Goal: Information Seeking & Learning: Learn about a topic

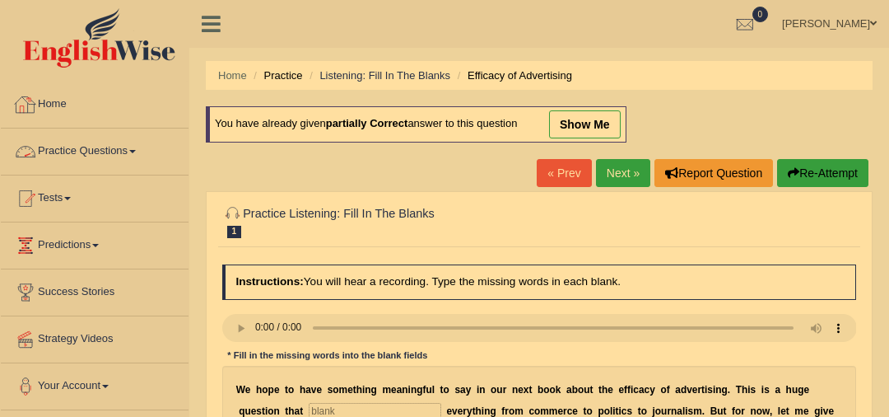
click at [139, 160] on link "Practice Questions" at bounding box center [95, 148] width 188 height 41
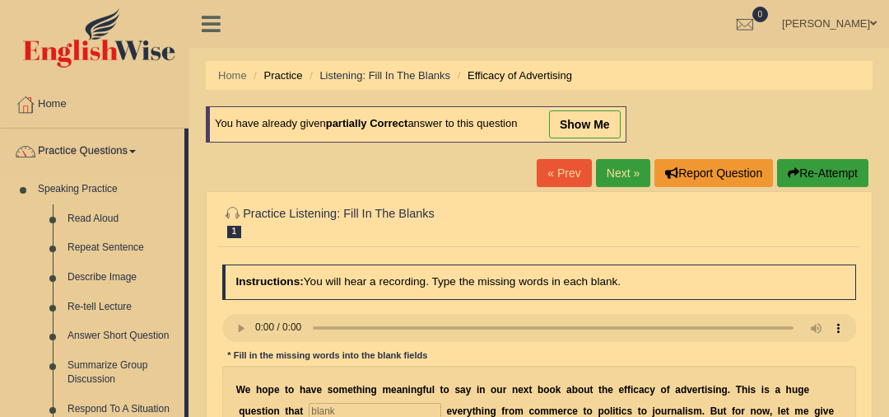
click at [98, 282] on link "Describe Image" at bounding box center [122, 278] width 124 height 30
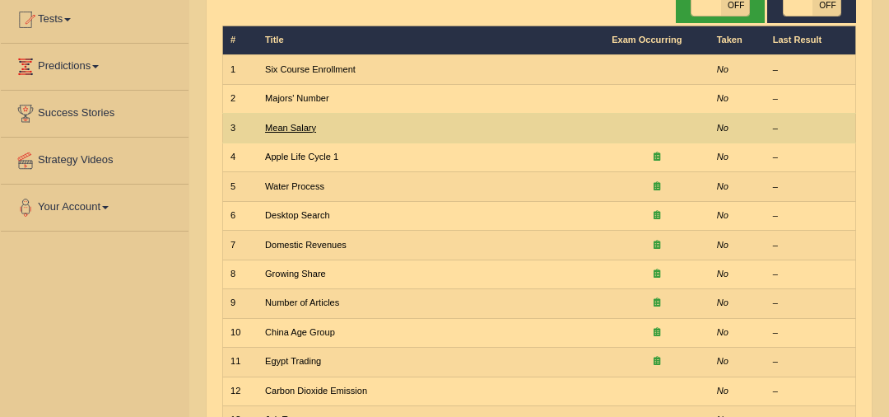
scroll to position [180, 0]
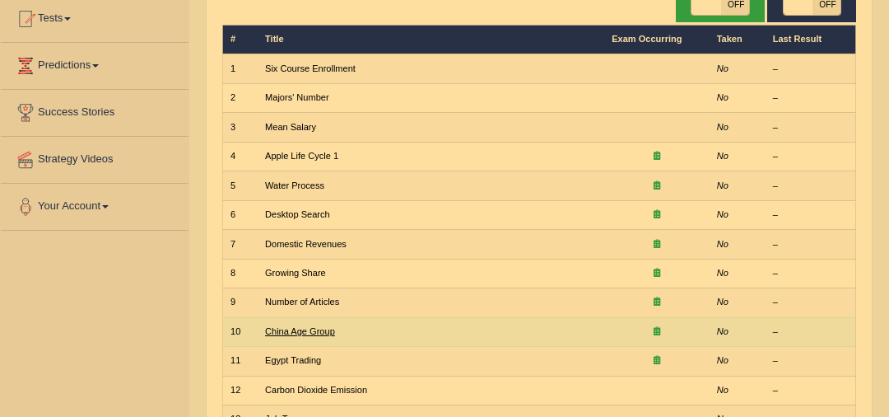
click at [316, 329] on link "China Age Group" at bounding box center [300, 331] width 70 height 10
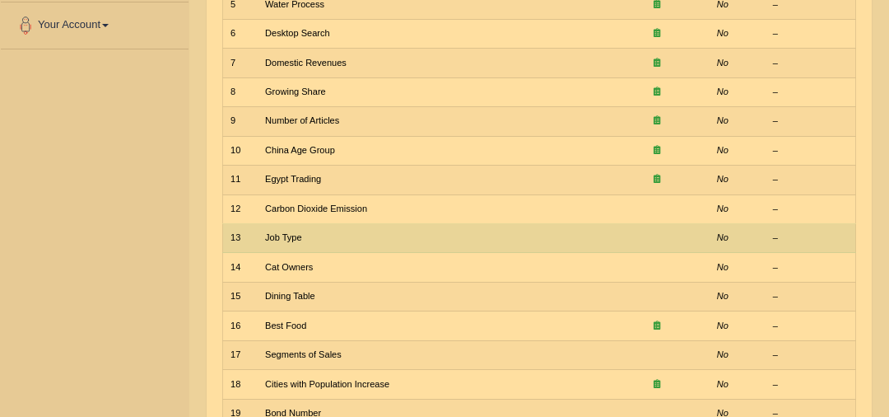
click at [288, 225] on td "Job Type" at bounding box center [431, 238] width 347 height 29
click at [294, 236] on link "Job Type" at bounding box center [283, 237] width 37 height 10
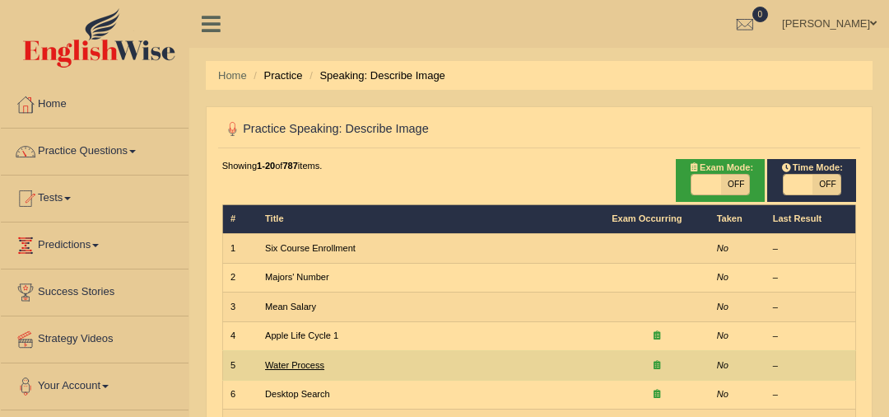
click at [296, 364] on link "Water Process" at bounding box center [294, 365] width 59 height 10
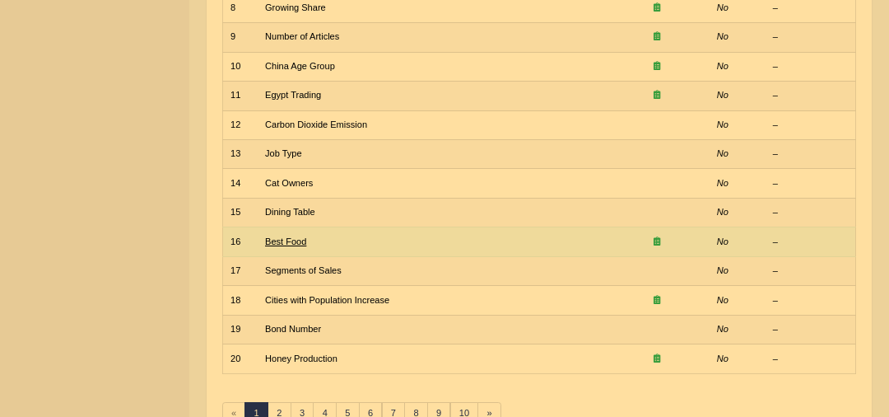
click at [288, 236] on link "Best Food" at bounding box center [285, 241] width 41 height 10
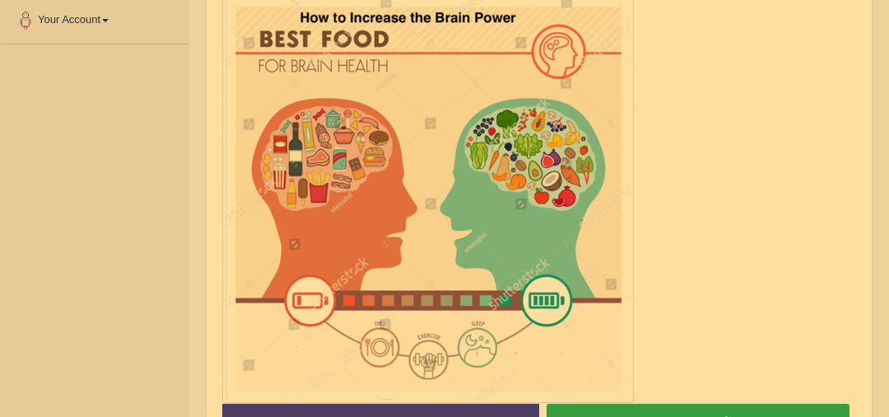
scroll to position [375, 0]
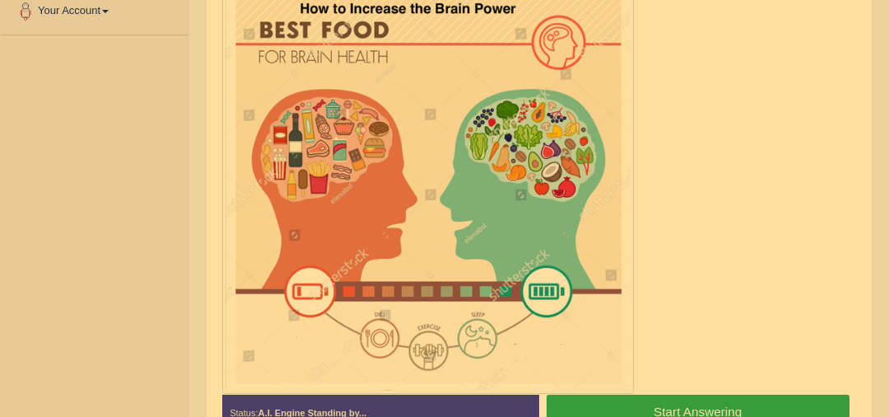
click at [756, 400] on button "Start Answering" at bounding box center [698, 411] width 303 height 35
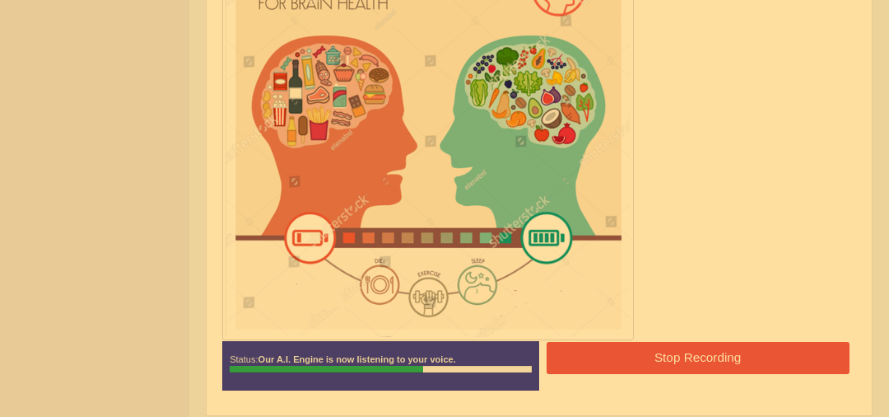
scroll to position [420, 0]
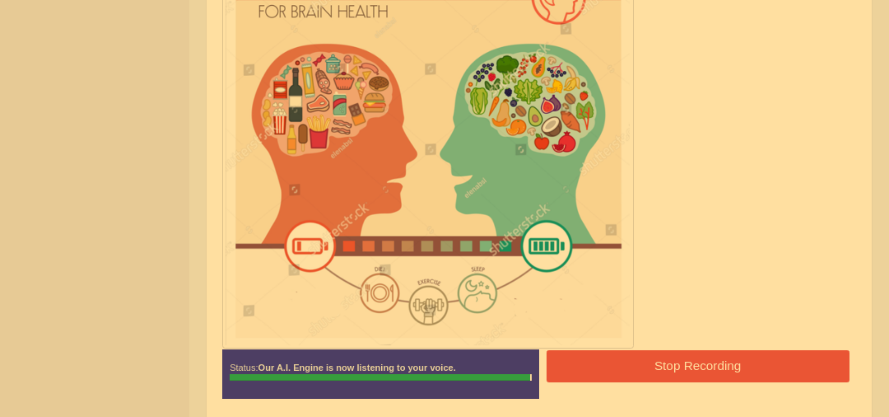
click at [758, 356] on button "Stop Recording" at bounding box center [698, 366] width 303 height 32
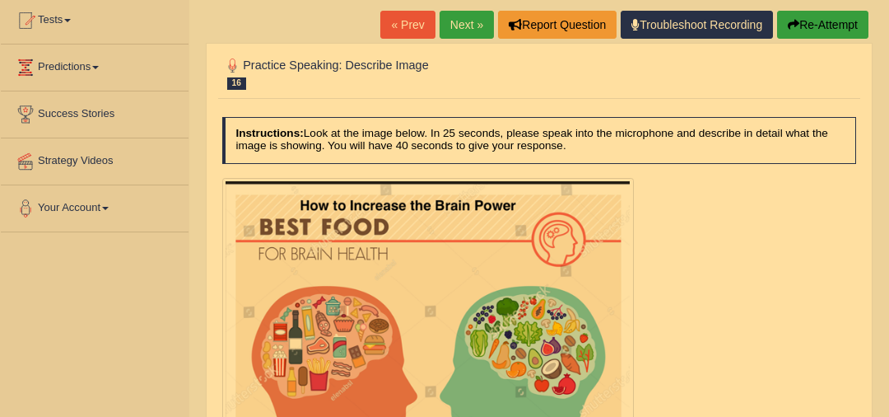
scroll to position [176, 0]
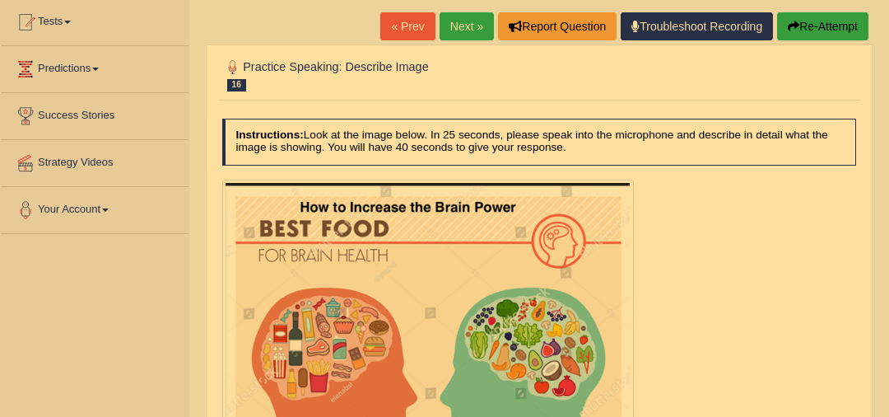
click at [817, 26] on button "Re-Attempt" at bounding box center [822, 26] width 91 height 28
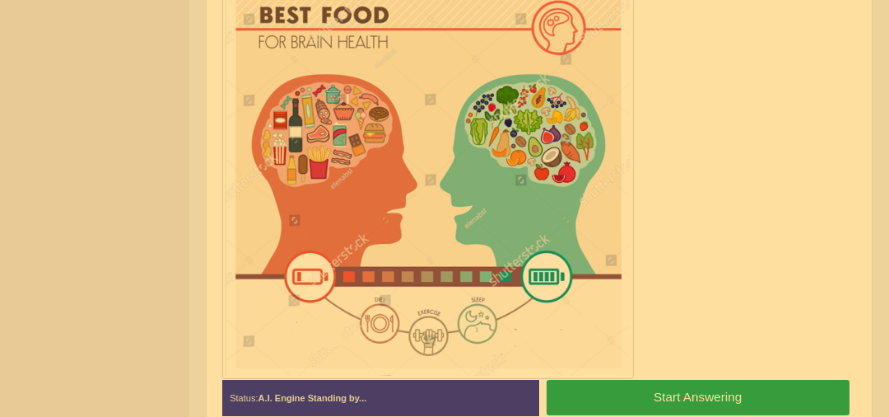
scroll to position [442, 0]
click at [804, 396] on button "Start Answering" at bounding box center [698, 397] width 303 height 35
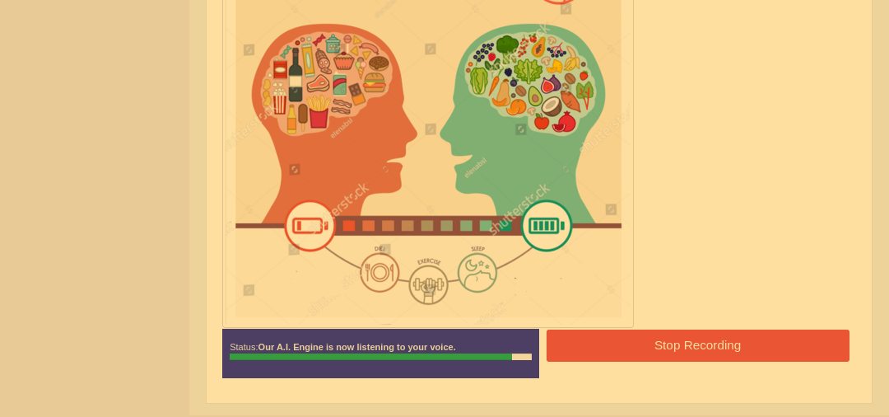
scroll to position [483, 0]
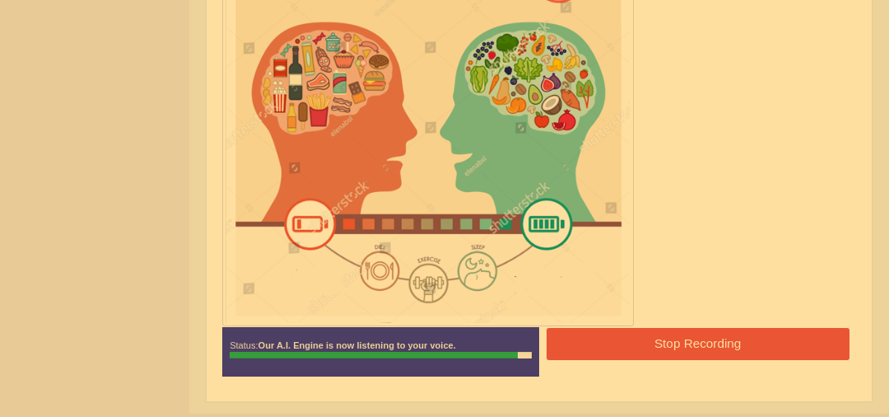
click at [798, 348] on button "Stop Recording" at bounding box center [698, 344] width 303 height 32
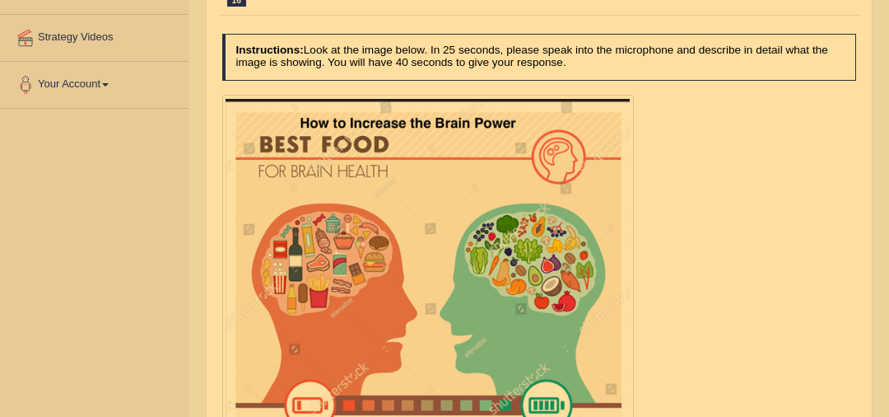
scroll to position [39, 0]
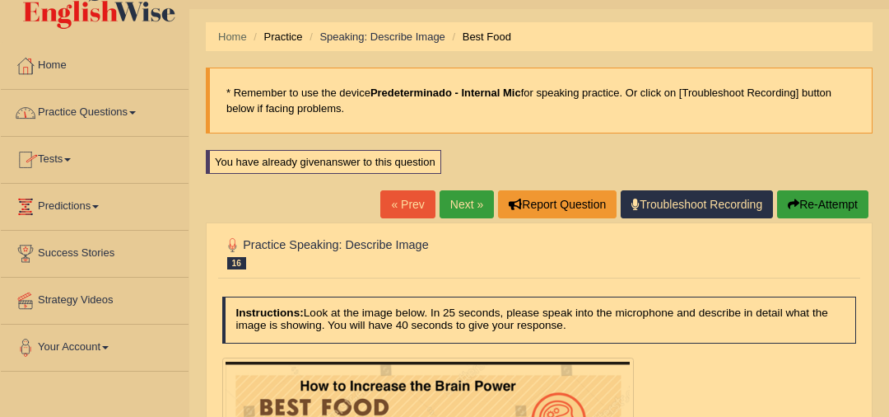
click at [475, 211] on link "Next »" at bounding box center [467, 204] width 54 height 28
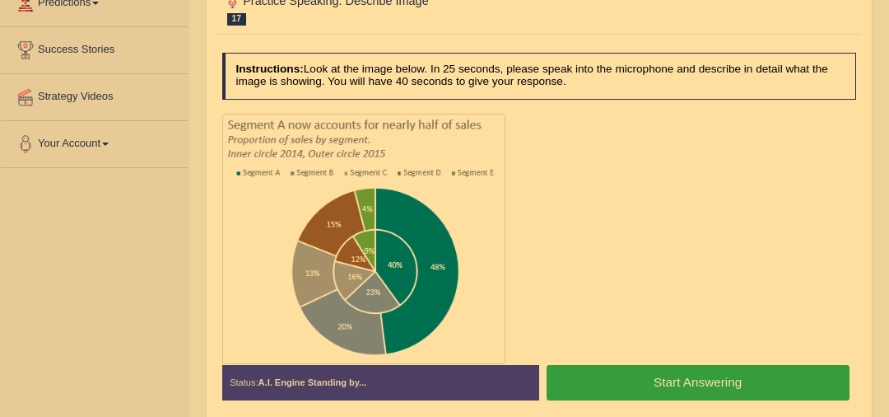
scroll to position [247, 0]
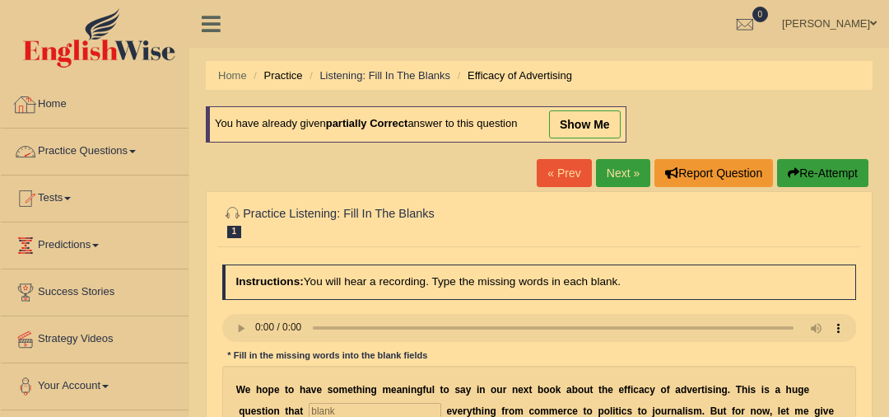
click at [133, 159] on link "Practice Questions" at bounding box center [95, 148] width 188 height 41
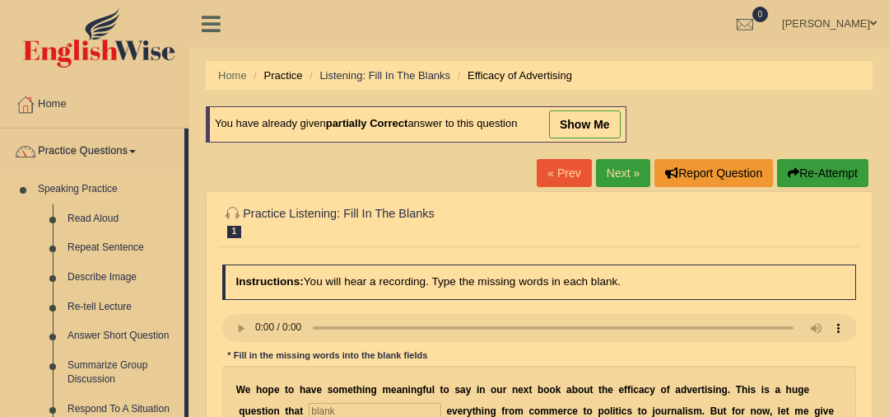
click at [126, 276] on link "Describe Image" at bounding box center [122, 278] width 124 height 30
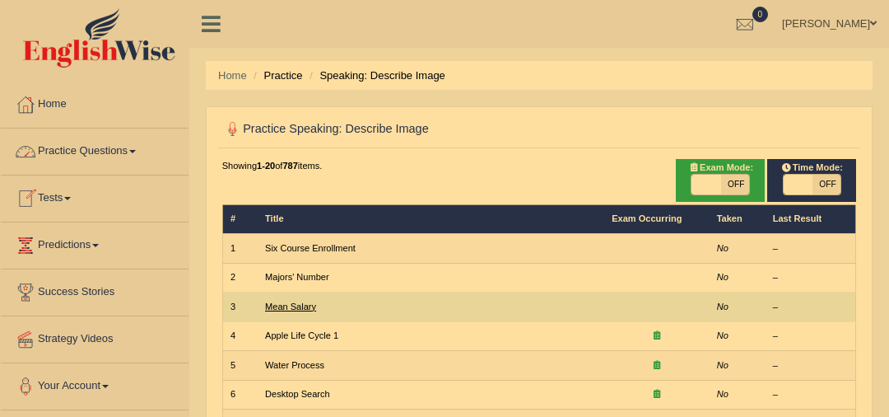
scroll to position [450, 0]
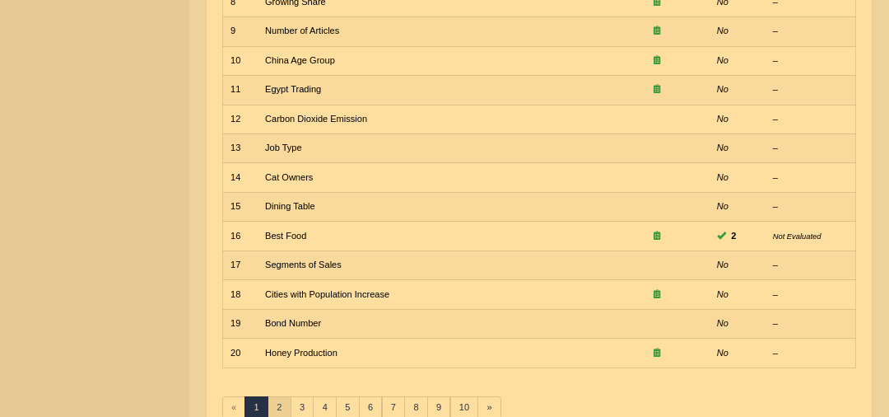
click at [287, 397] on link "2" at bounding box center [280, 407] width 24 height 23
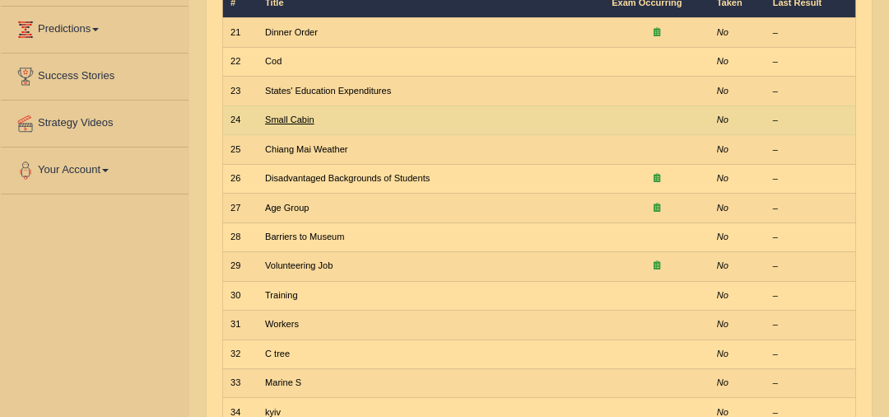
scroll to position [227, 0]
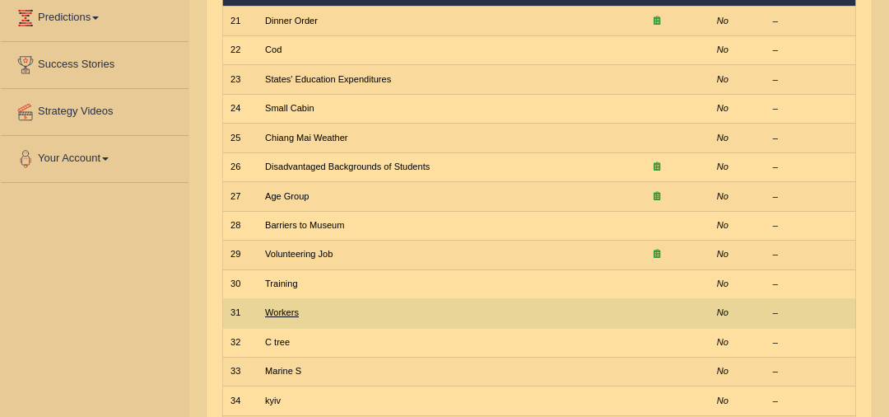
click at [280, 307] on link "Workers" at bounding box center [282, 312] width 34 height 10
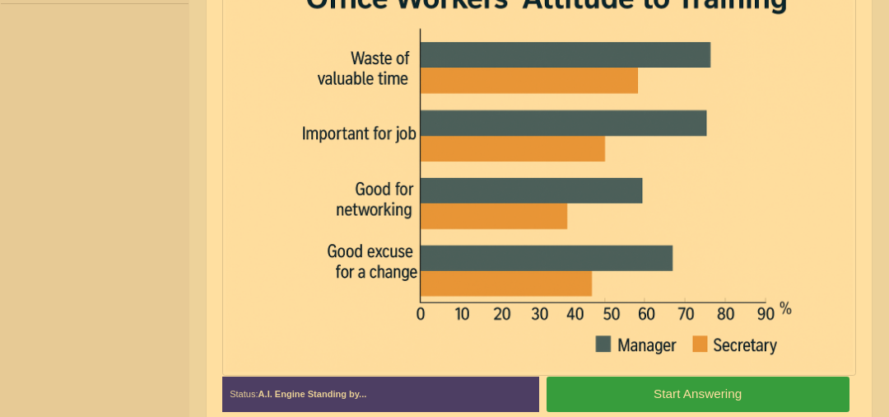
scroll to position [477, 0]
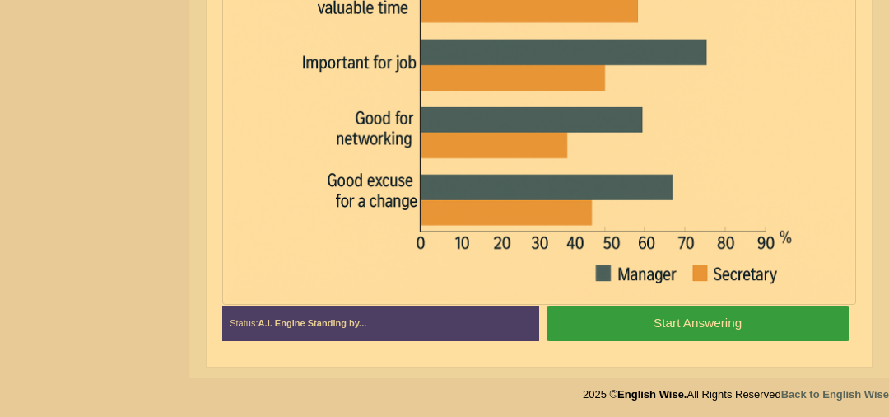
click at [625, 325] on button "Start Answering" at bounding box center [698, 323] width 303 height 35
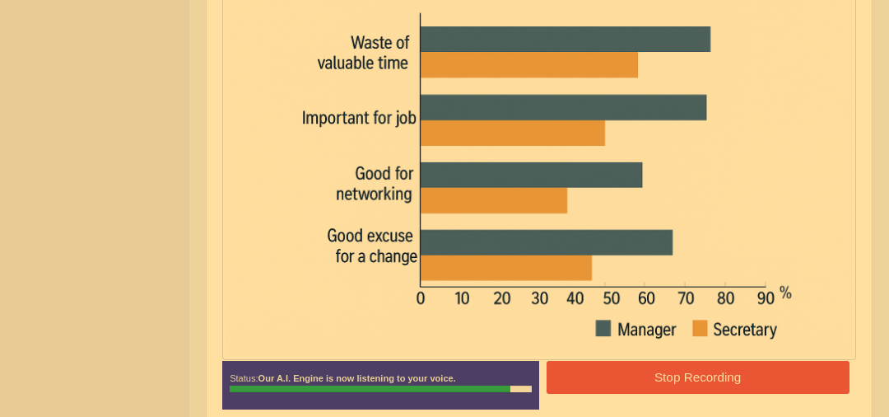
scroll to position [423, 0]
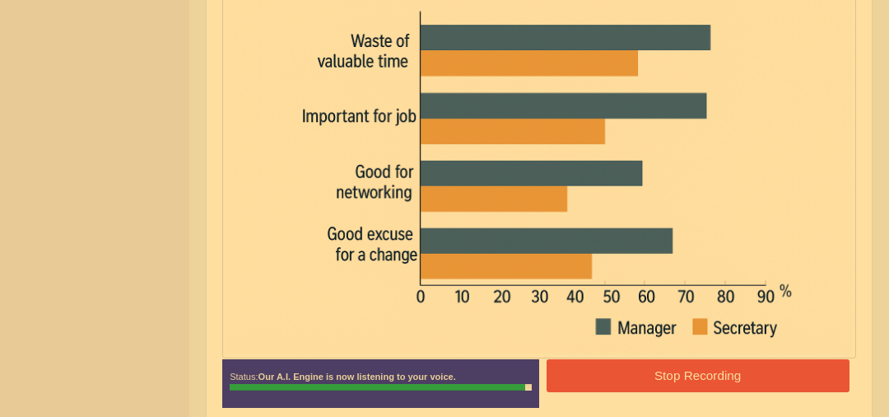
click at [801, 368] on button "Stop Recording" at bounding box center [698, 375] width 303 height 32
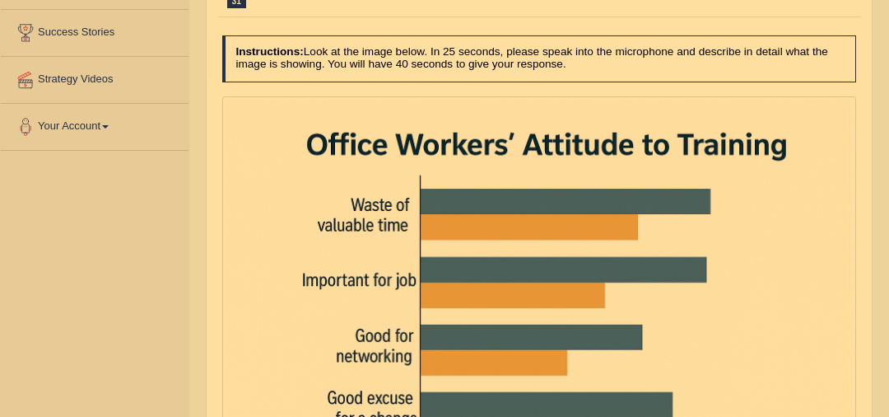
scroll to position [123, 0]
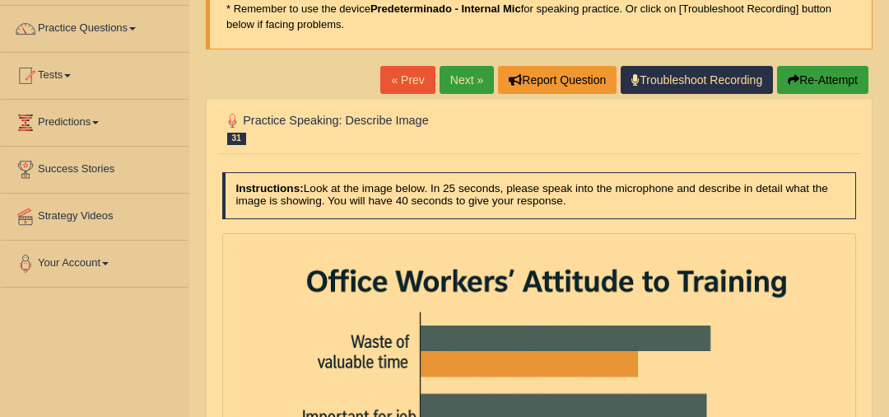
click at [457, 82] on link "Next »" at bounding box center [467, 80] width 54 height 28
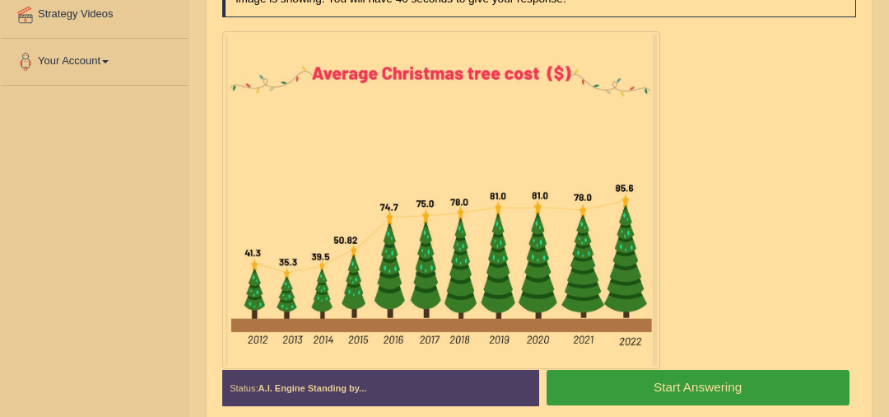
scroll to position [327, 0]
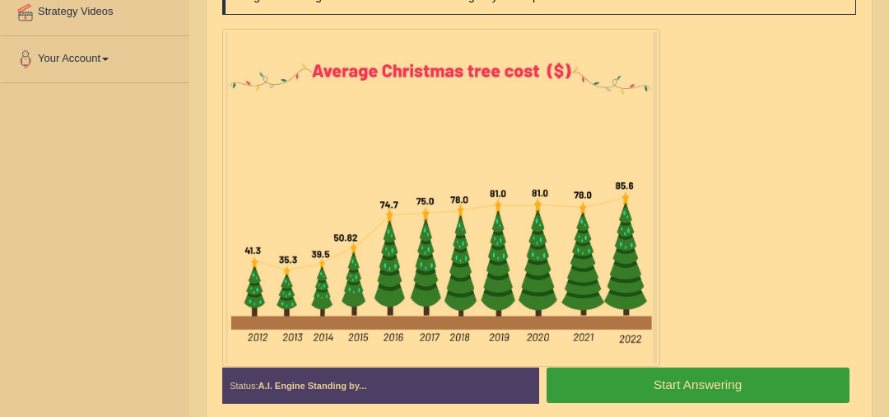
click at [736, 372] on button "Start Answering" at bounding box center [698, 384] width 303 height 35
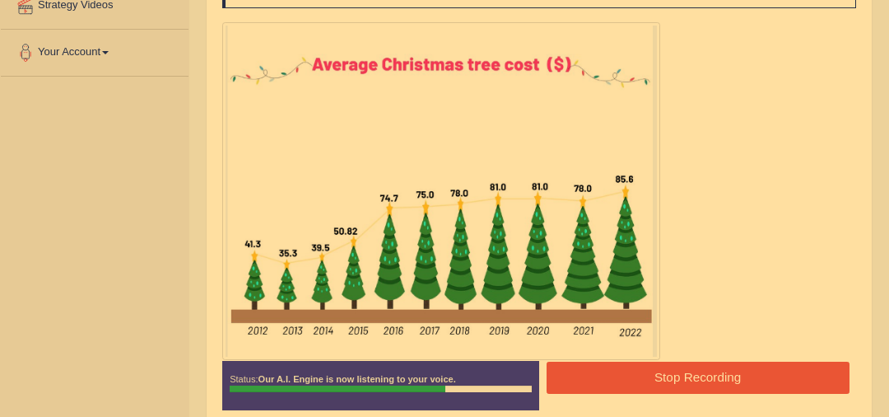
scroll to position [335, 0]
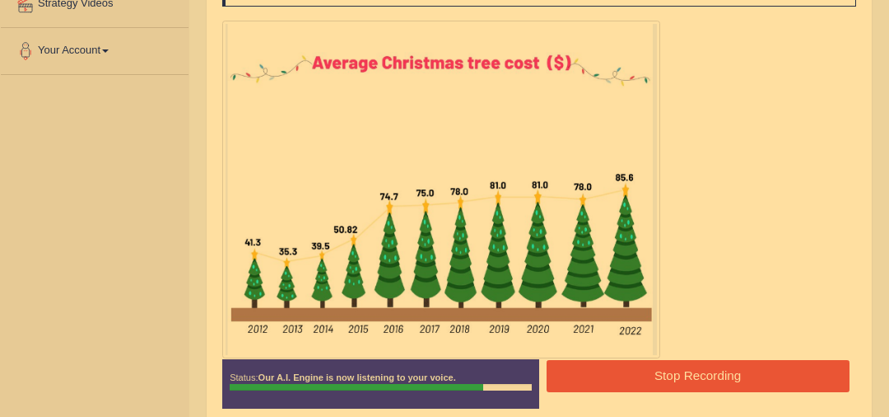
click at [734, 371] on button "Stop Recording" at bounding box center [698, 376] width 303 height 32
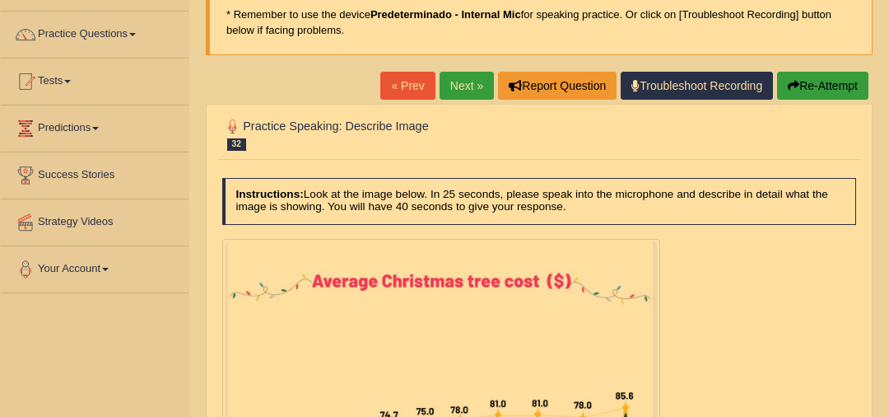
scroll to position [101, 0]
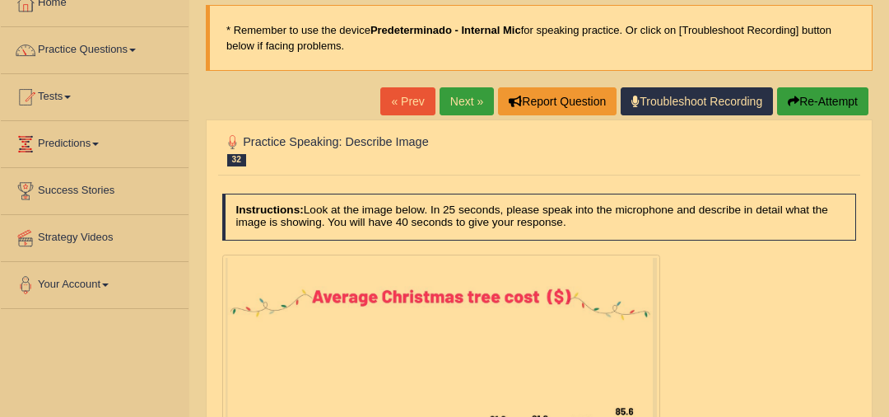
click at [460, 101] on link "Next »" at bounding box center [467, 101] width 54 height 28
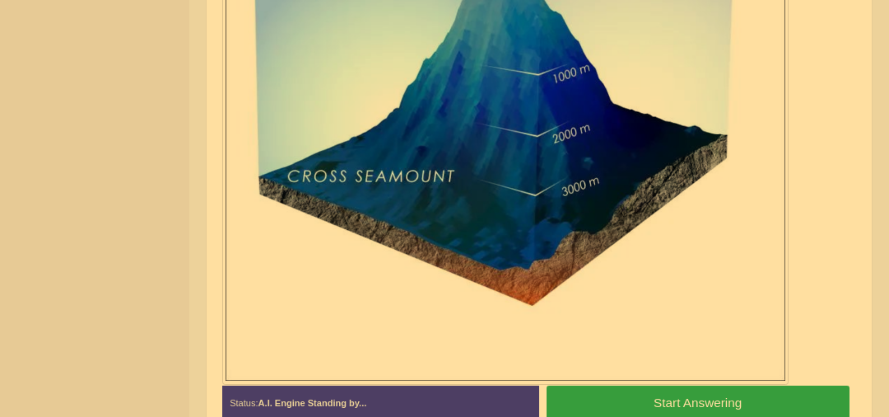
scroll to position [543, 0]
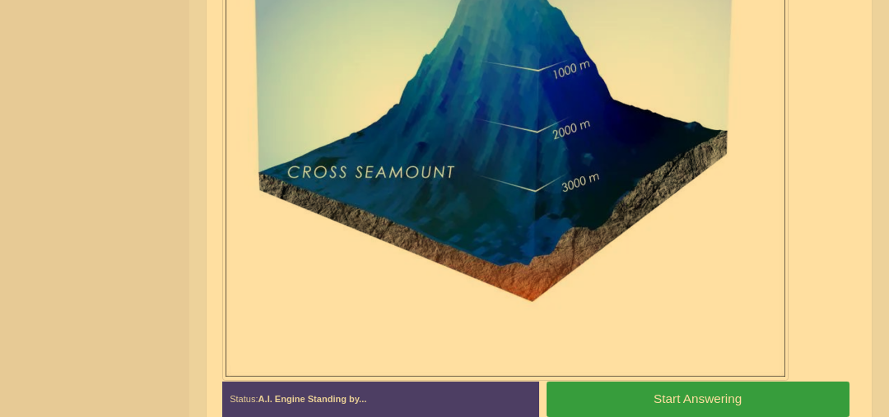
click at [742, 401] on button "Start Answering" at bounding box center [698, 398] width 303 height 35
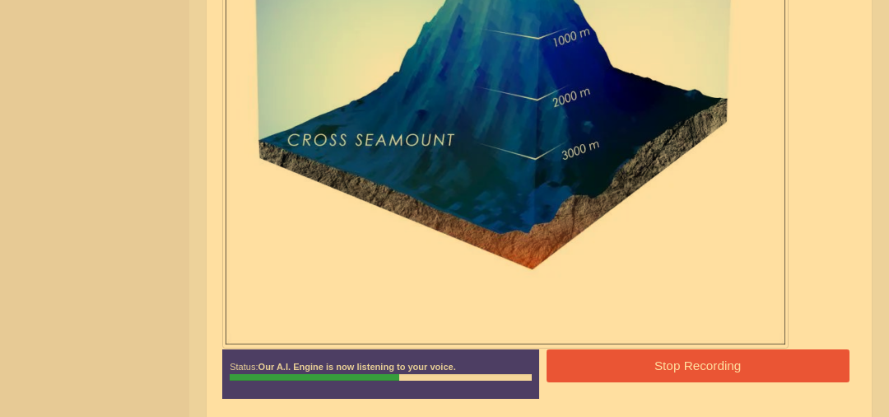
scroll to position [581, 0]
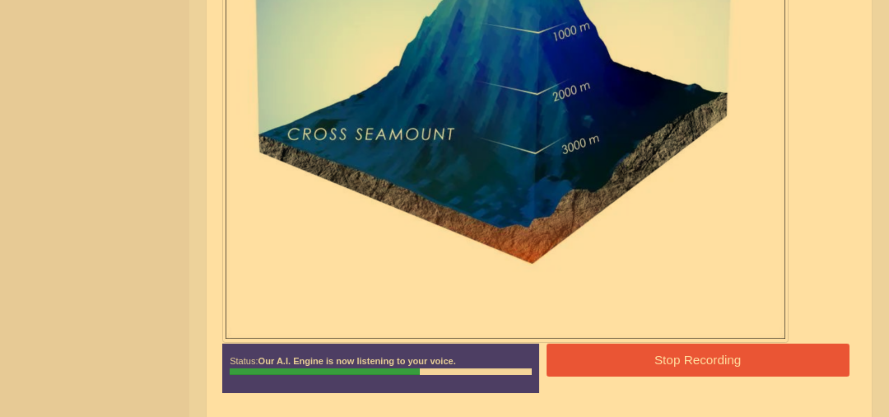
click at [702, 352] on button "Stop Recording" at bounding box center [698, 359] width 303 height 32
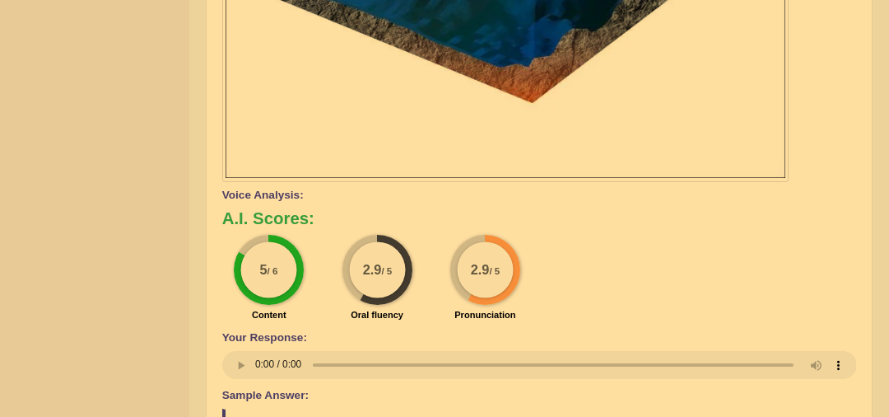
scroll to position [0, 0]
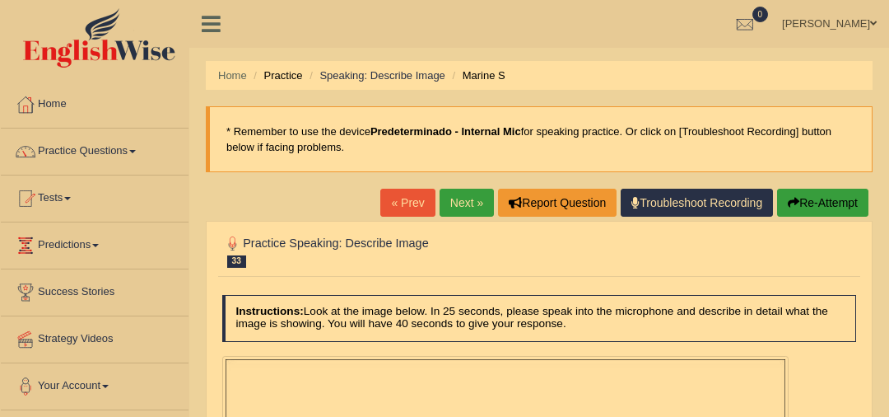
click at [478, 208] on link "Next »" at bounding box center [467, 203] width 54 height 28
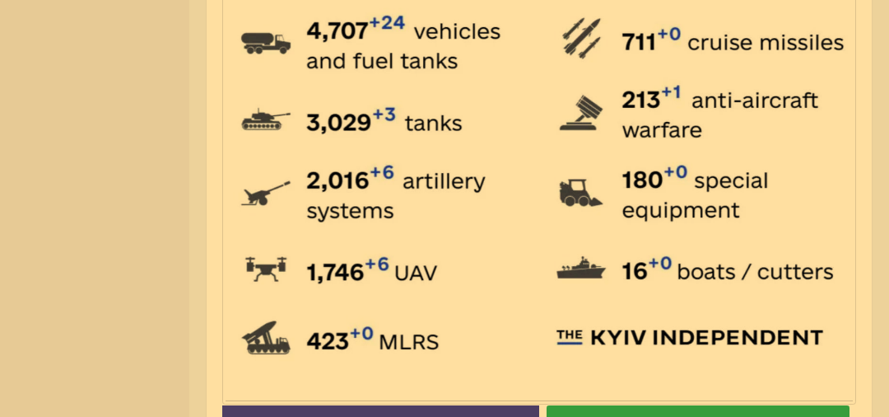
scroll to position [688, 0]
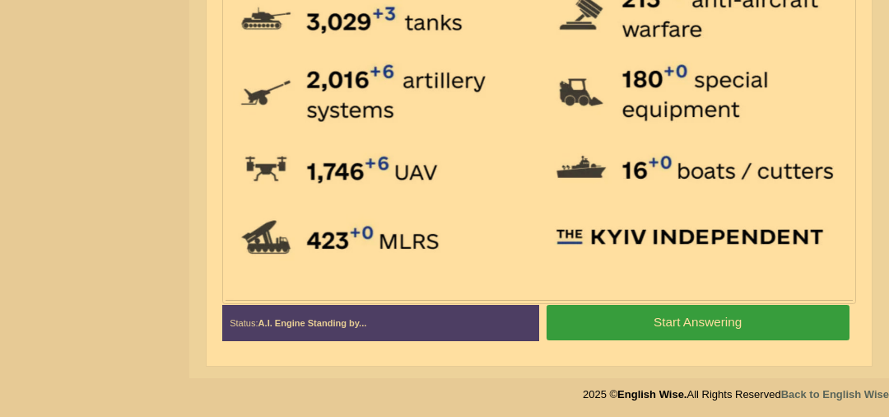
click at [740, 320] on button "Start Answering" at bounding box center [698, 322] width 303 height 35
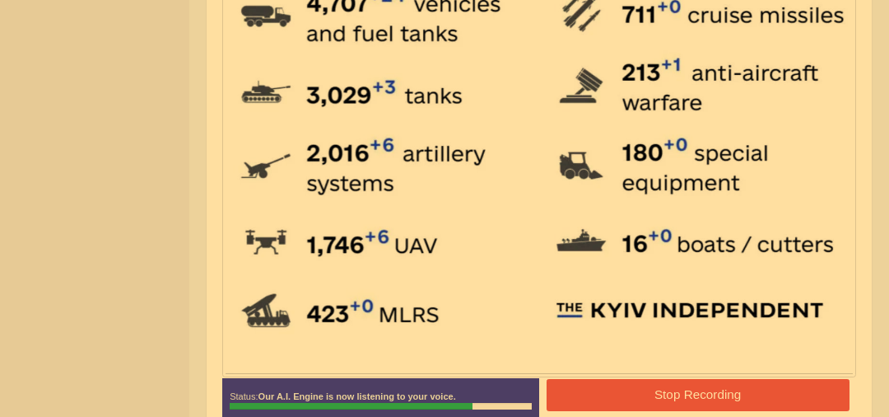
scroll to position [702, 0]
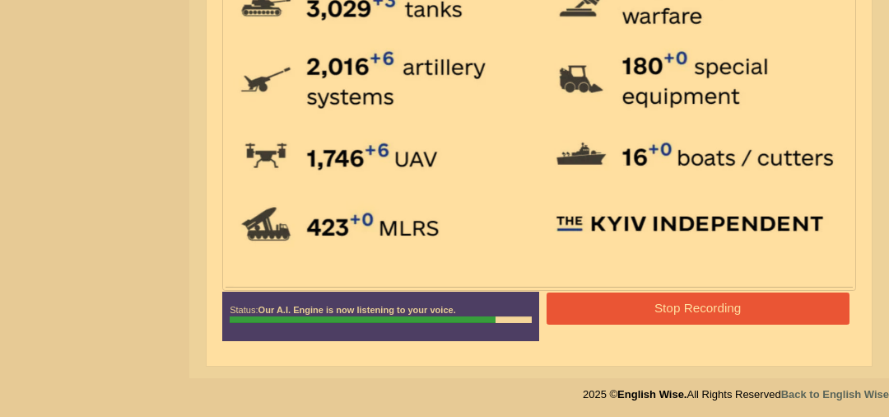
click at [797, 293] on button "Stop Recording" at bounding box center [698, 308] width 303 height 32
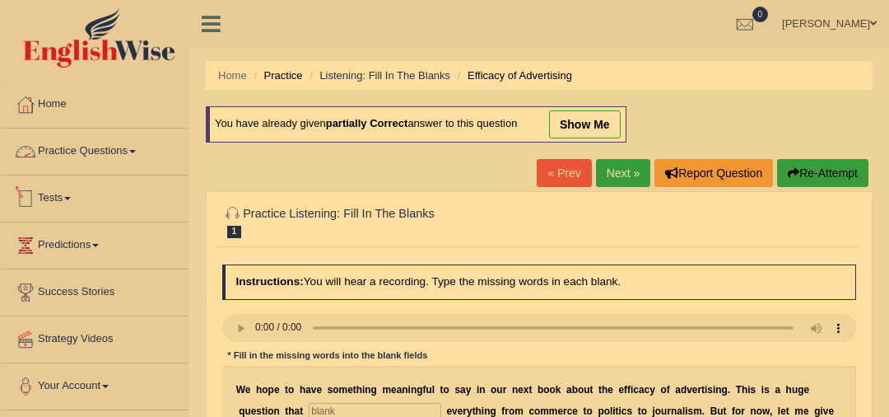
click at [103, 141] on link "Practice Questions" at bounding box center [95, 148] width 188 height 41
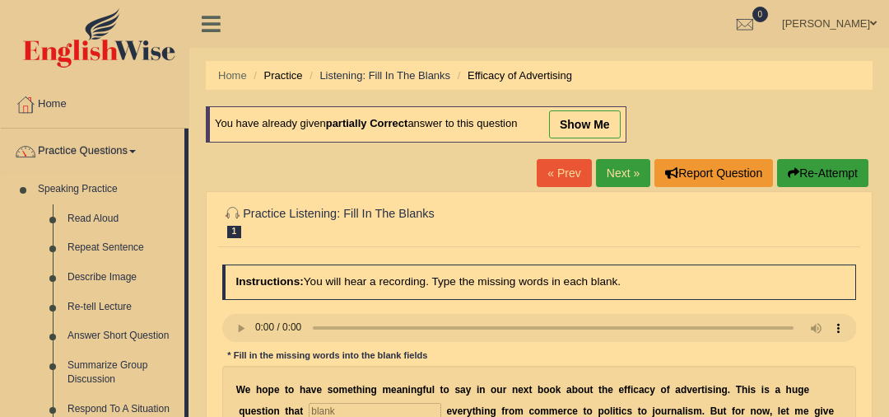
click at [124, 365] on link "Summarize Group Discussion" at bounding box center [122, 373] width 124 height 44
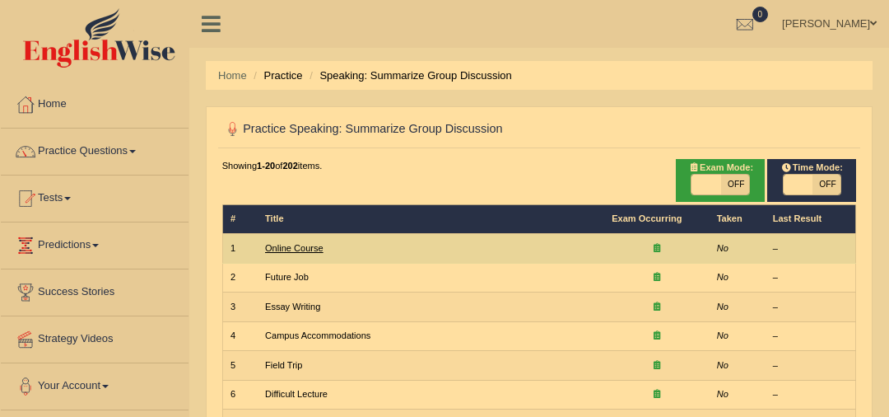
click at [318, 250] on link "Online Course" at bounding box center [294, 248] width 58 height 10
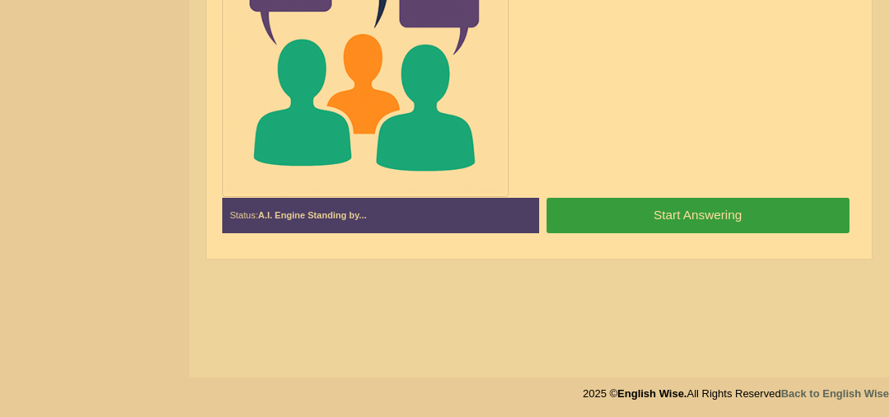
scroll to position [447, 0]
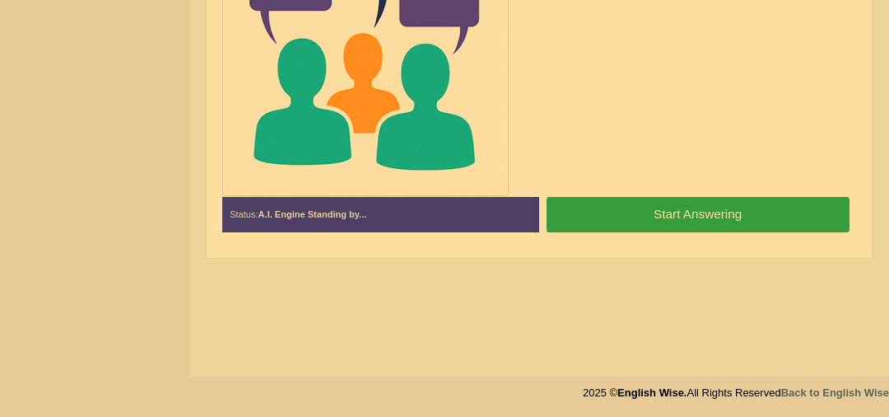
click at [702, 215] on button "Start Answering" at bounding box center [698, 214] width 303 height 35
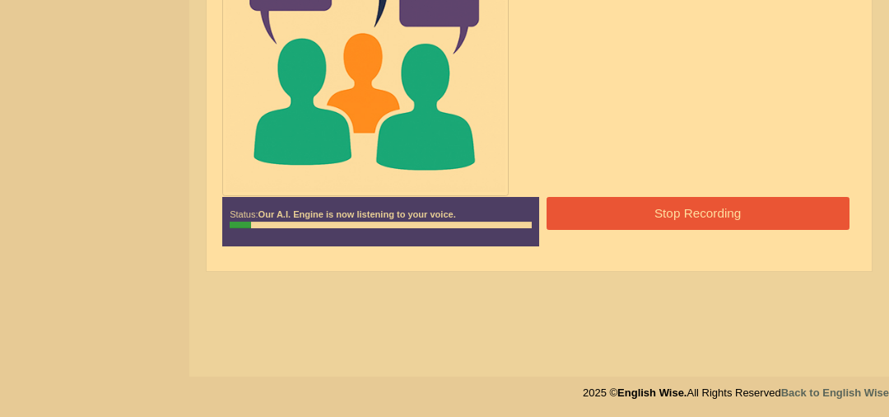
click at [702, 215] on button "Stop Recording" at bounding box center [698, 213] width 303 height 32
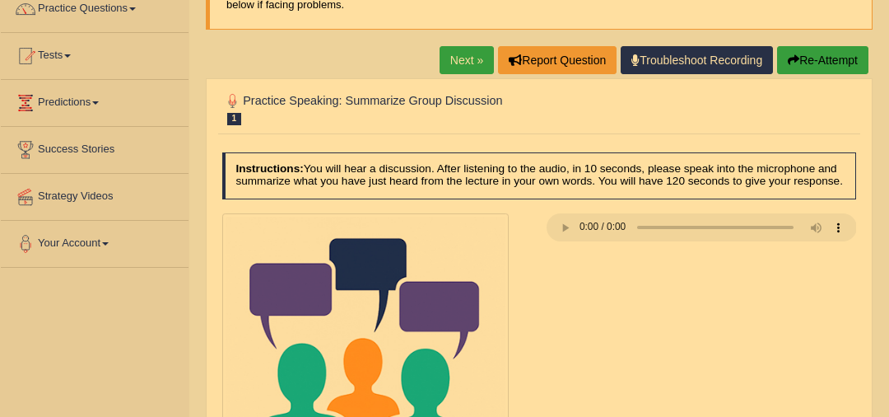
scroll to position [127, 0]
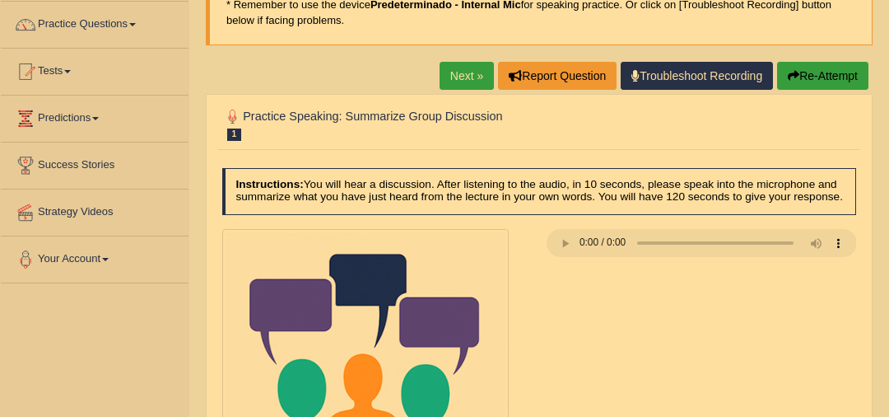
click at [814, 68] on button "Re-Attempt" at bounding box center [822, 76] width 91 height 28
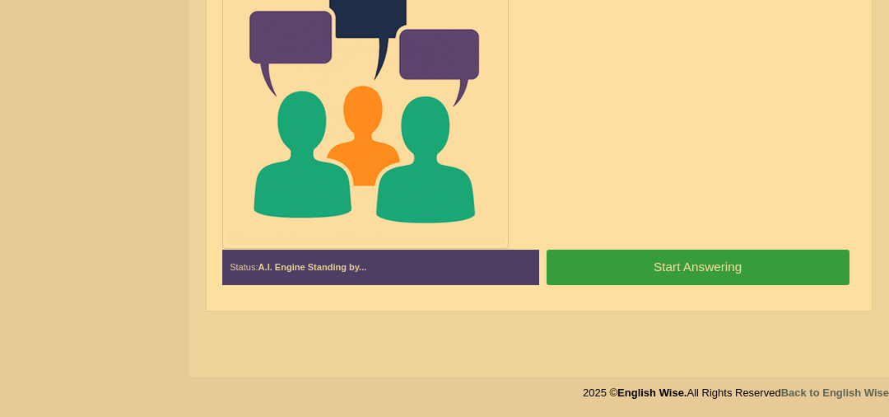
click at [654, 258] on button "Start Answering" at bounding box center [698, 267] width 303 height 35
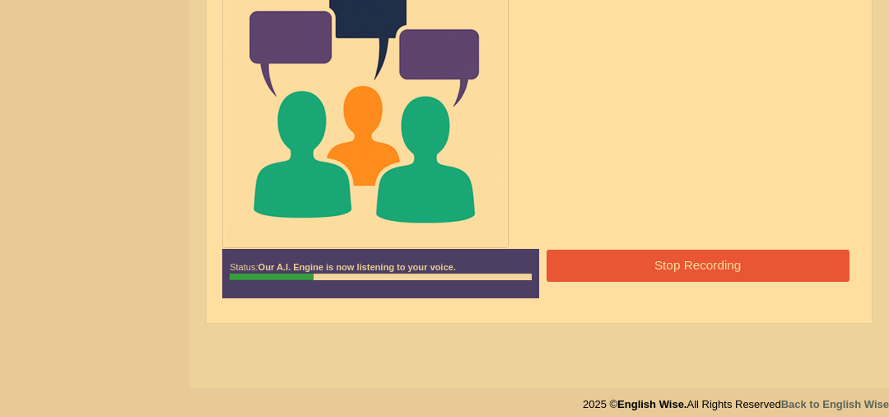
click at [654, 258] on button "Stop Recording" at bounding box center [698, 266] width 303 height 32
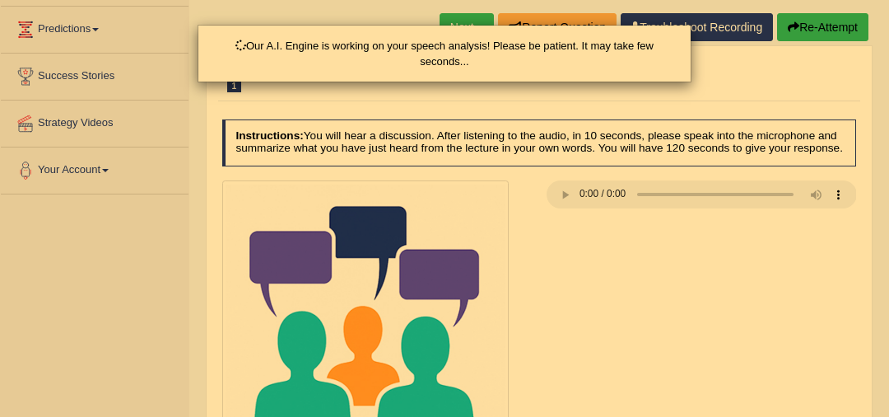
scroll to position [215, 0]
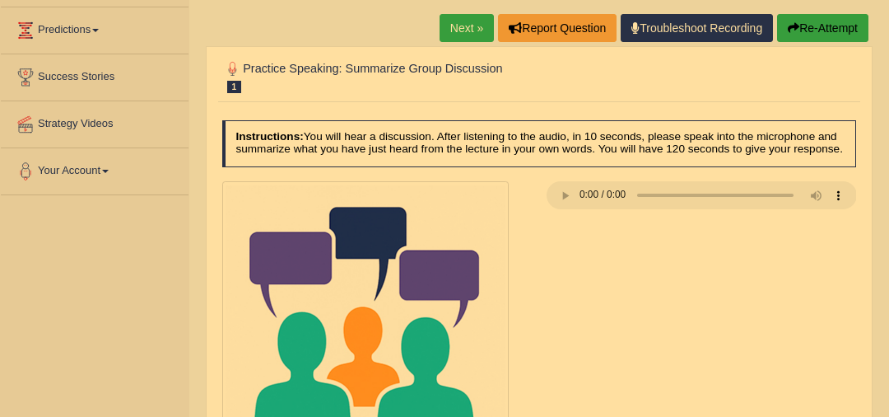
click at [824, 35] on button "Re-Attempt" at bounding box center [822, 28] width 91 height 28
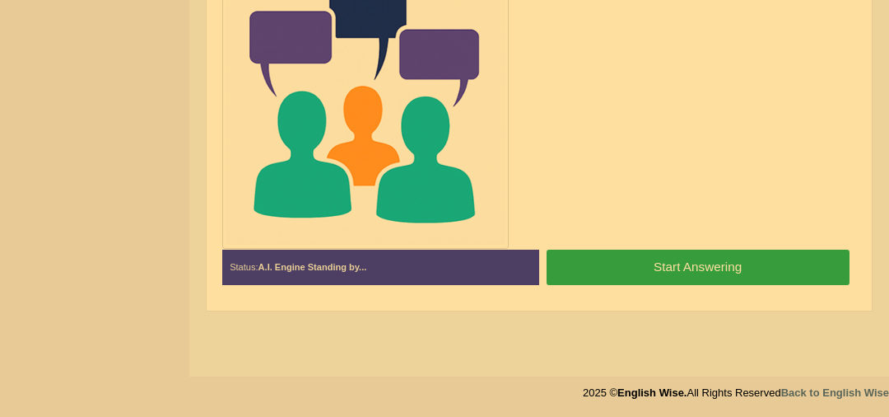
click at [656, 258] on button "Start Answering" at bounding box center [698, 267] width 303 height 35
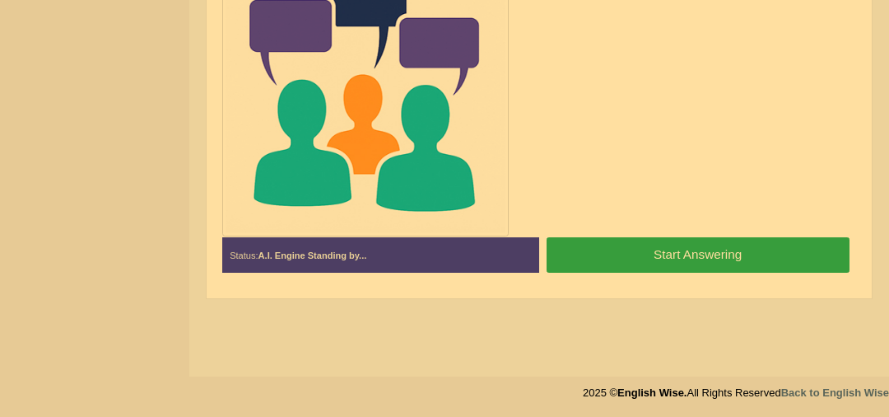
scroll to position [436, 0]
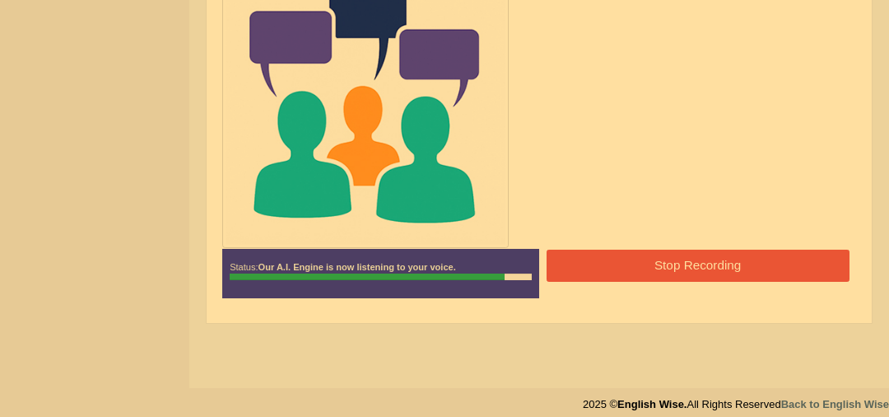
click at [656, 259] on button "Stop Recording" at bounding box center [698, 266] width 303 height 32
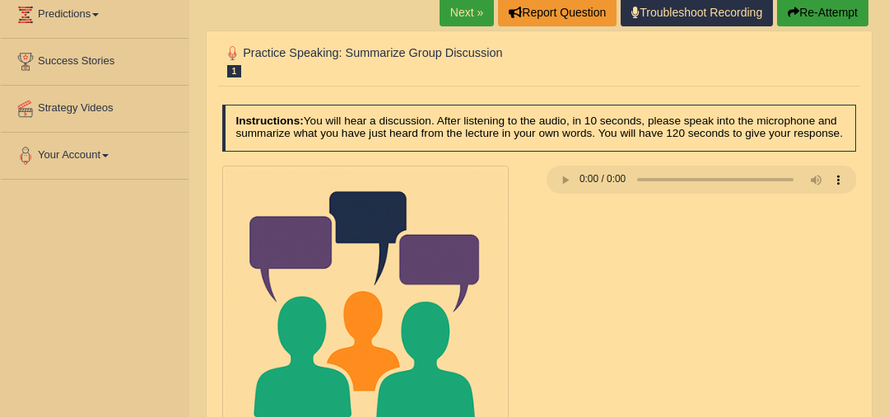
scroll to position [167, 0]
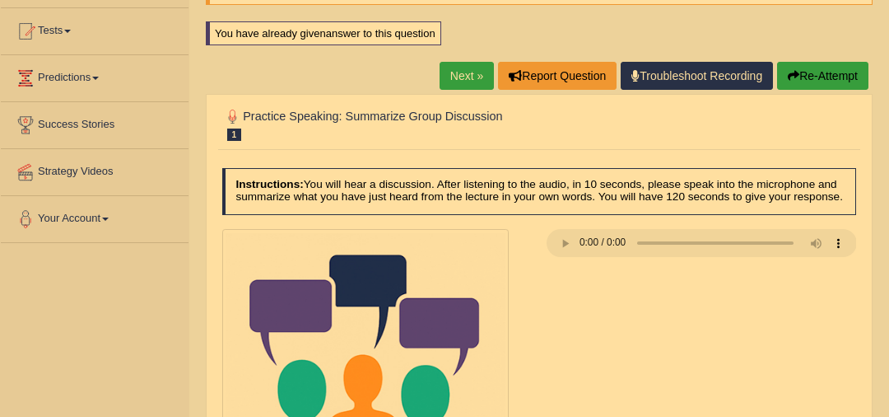
click at [475, 73] on link "Next »" at bounding box center [467, 76] width 54 height 28
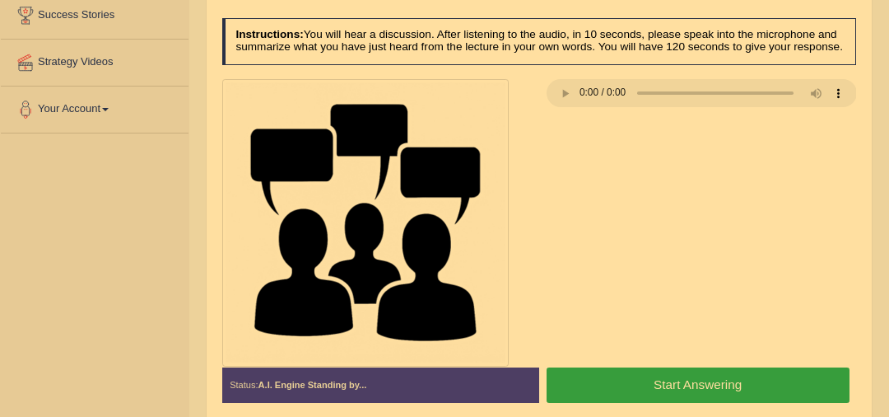
scroll to position [279, 0]
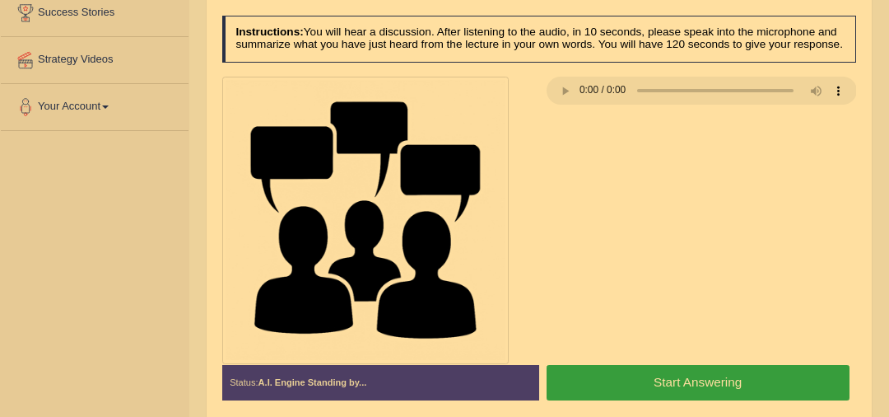
click at [691, 385] on button "Start Answering" at bounding box center [698, 382] width 303 height 35
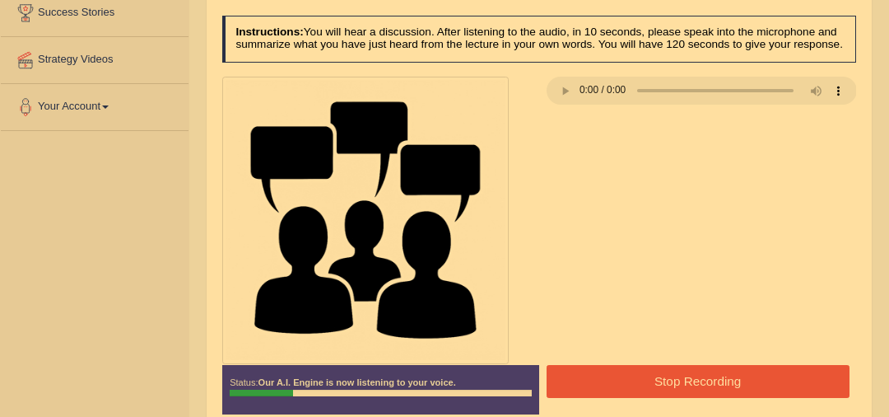
click at [698, 359] on div at bounding box center [539, 220] width 649 height 287
click at [707, 368] on button "Stop Recording" at bounding box center [698, 381] width 303 height 32
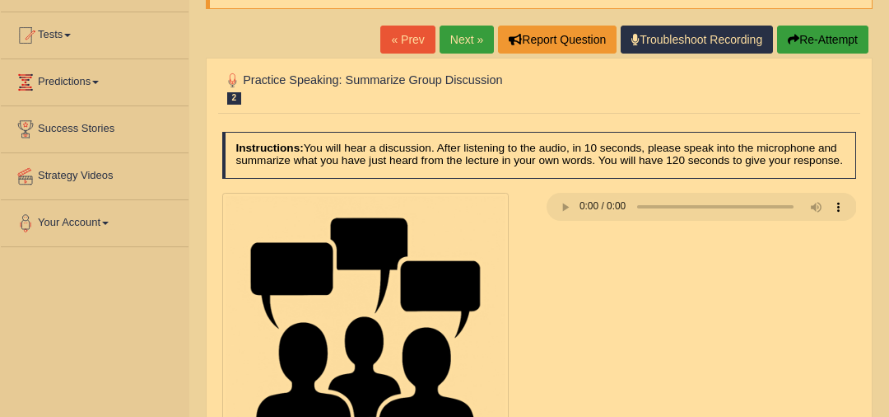
scroll to position [5, 0]
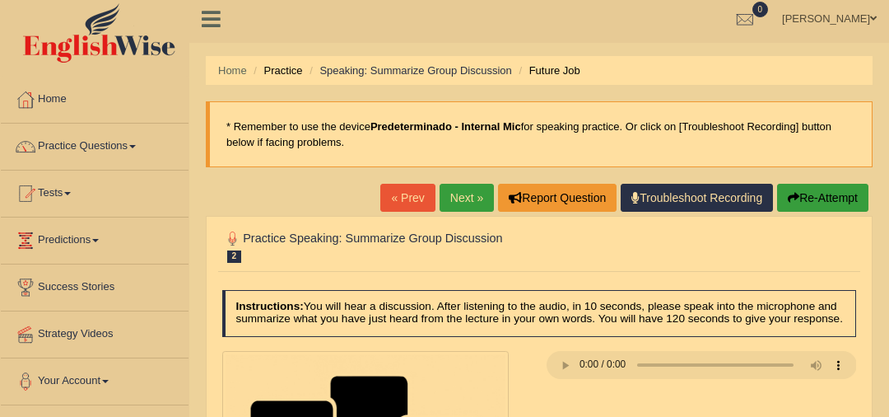
click at [819, 199] on button "Re-Attempt" at bounding box center [822, 198] width 91 height 28
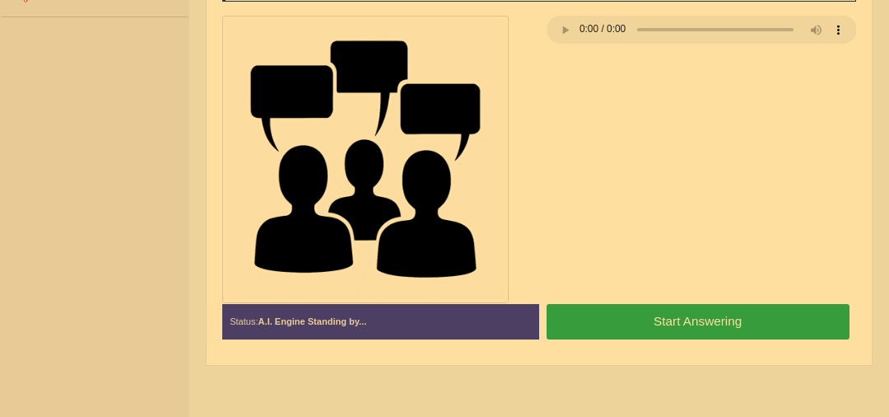
click at [679, 322] on button "Start Answering" at bounding box center [698, 321] width 303 height 35
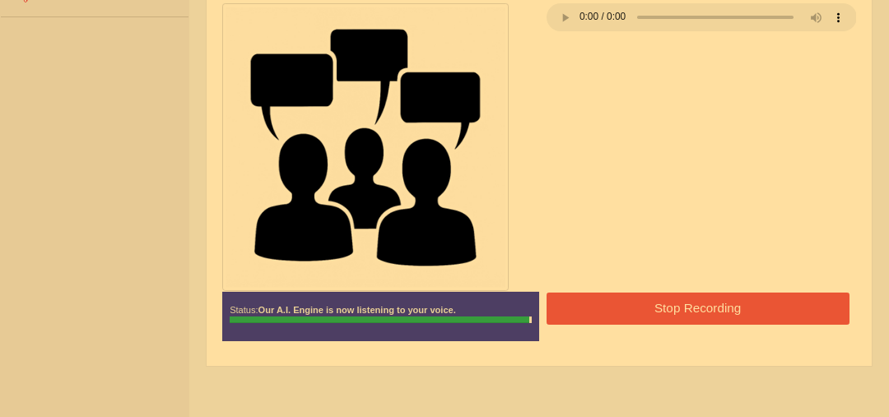
click at [681, 301] on button "Stop Recording" at bounding box center [698, 308] width 303 height 32
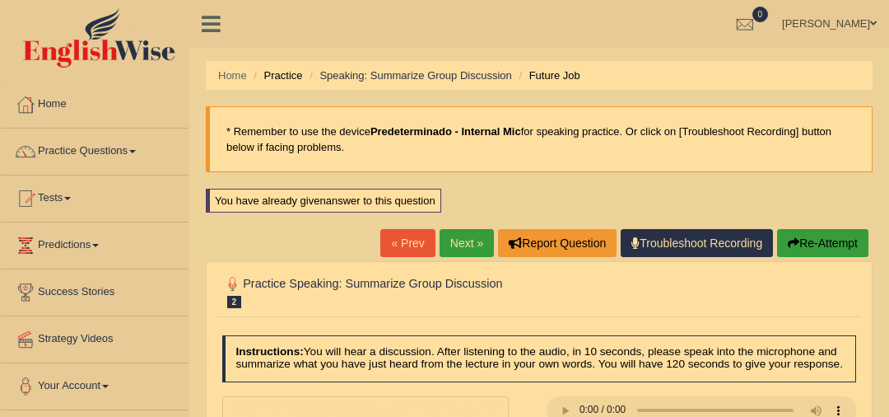
click at [469, 249] on link "Next »" at bounding box center [467, 243] width 54 height 28
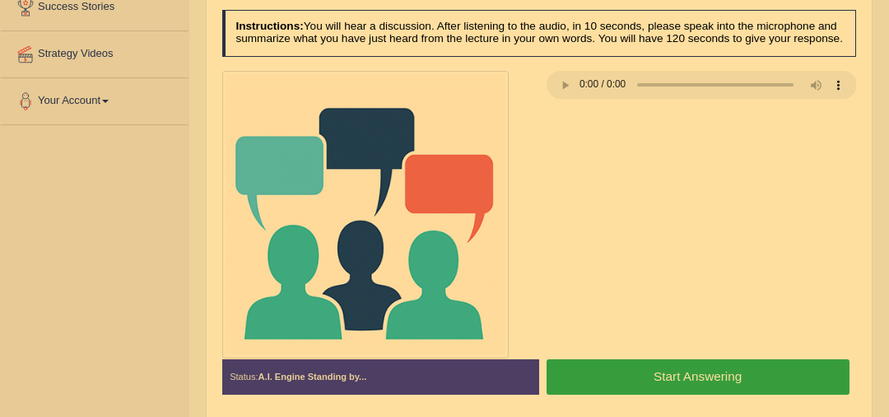
scroll to position [287, 0]
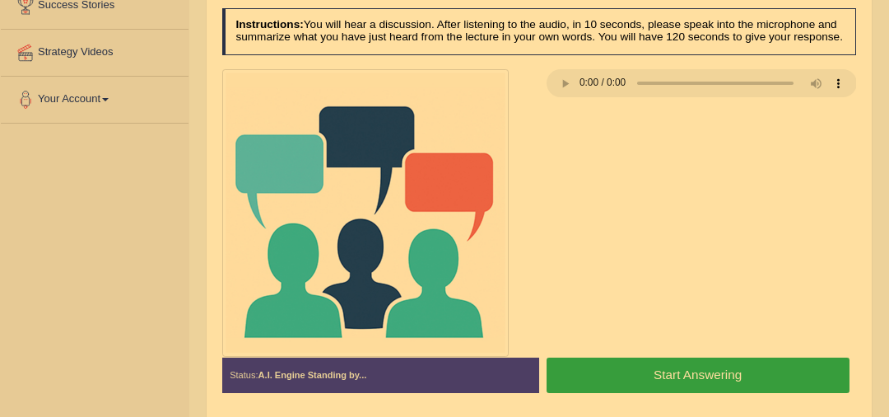
click at [670, 365] on button "Start Answering" at bounding box center [698, 374] width 303 height 35
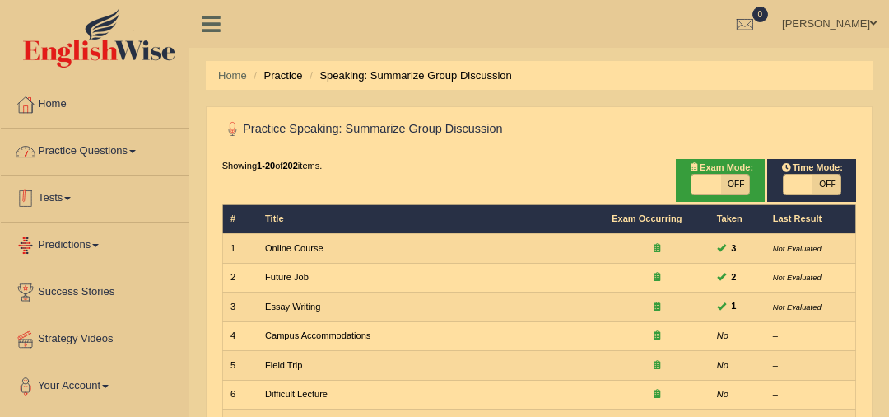
click at [66, 141] on link "Practice Questions" at bounding box center [95, 148] width 188 height 41
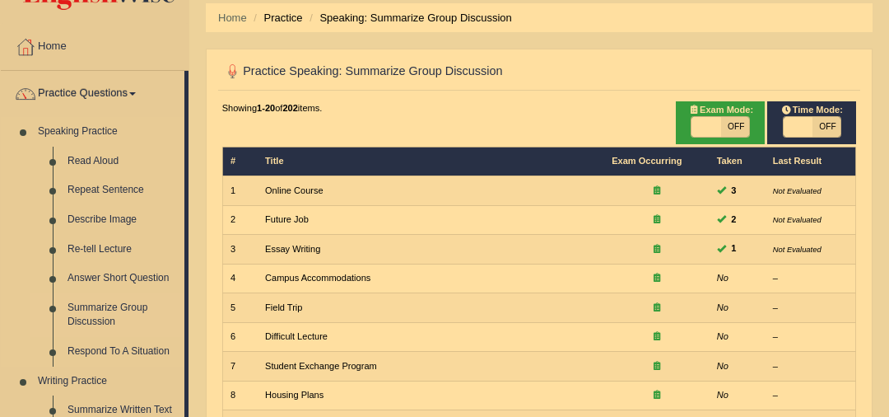
scroll to position [62, 0]
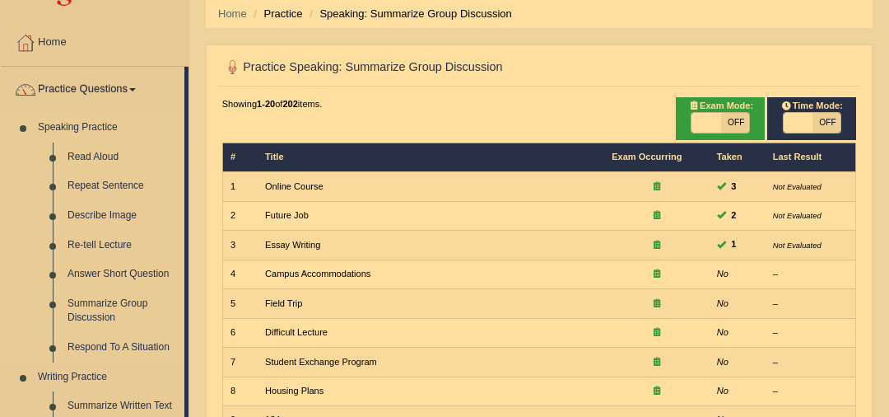
click at [123, 235] on link "Re-tell Lecture" at bounding box center [122, 246] width 124 height 30
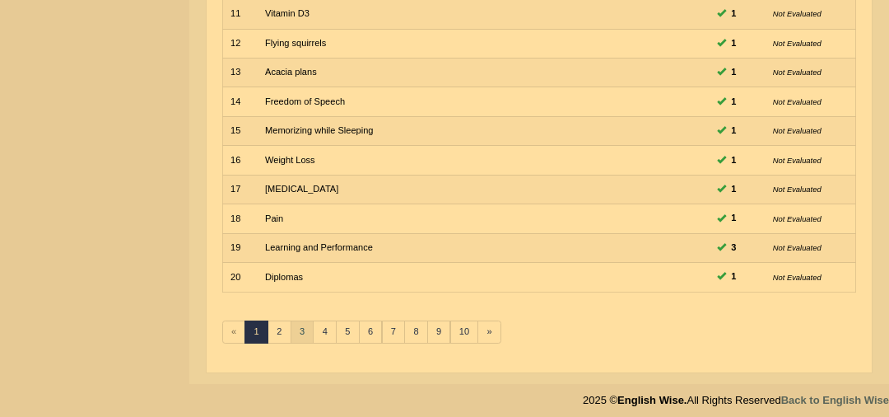
click at [300, 325] on link "3" at bounding box center [303, 331] width 24 height 23
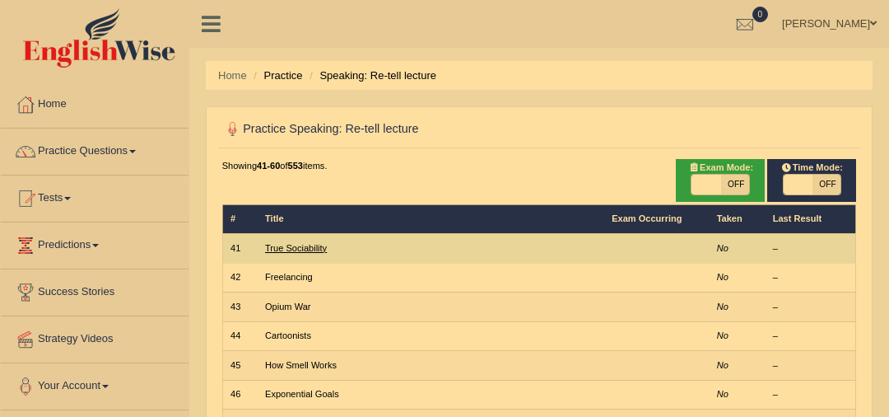
click at [298, 250] on link "True Sociability" at bounding box center [296, 248] width 62 height 10
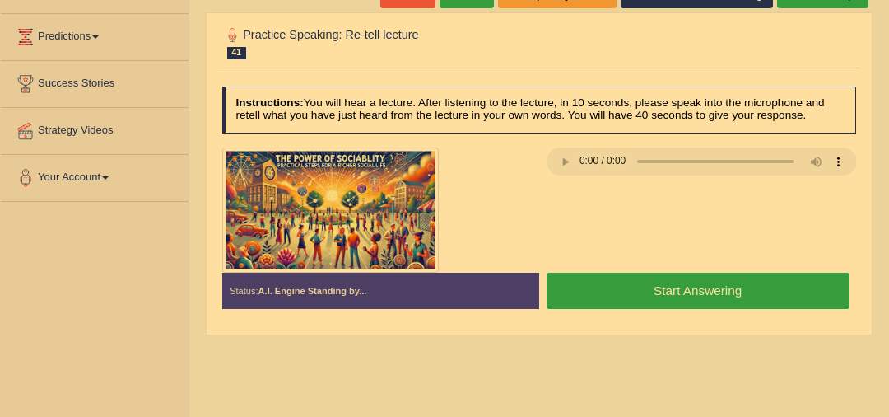
scroll to position [231, 0]
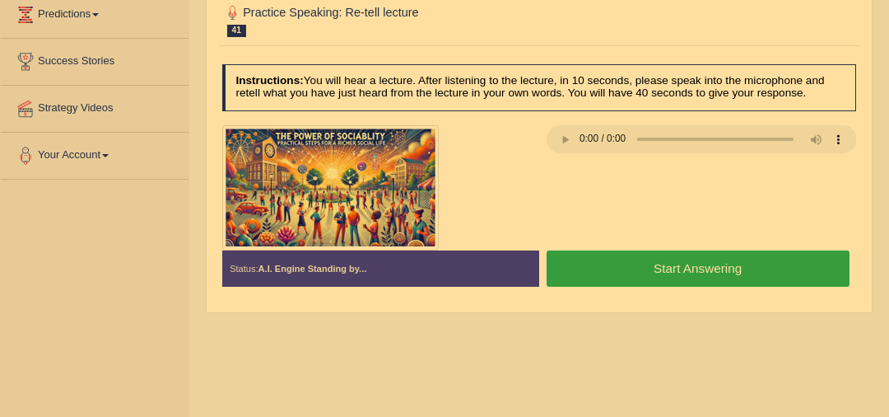
click at [751, 260] on button "Start Answering" at bounding box center [698, 267] width 303 height 35
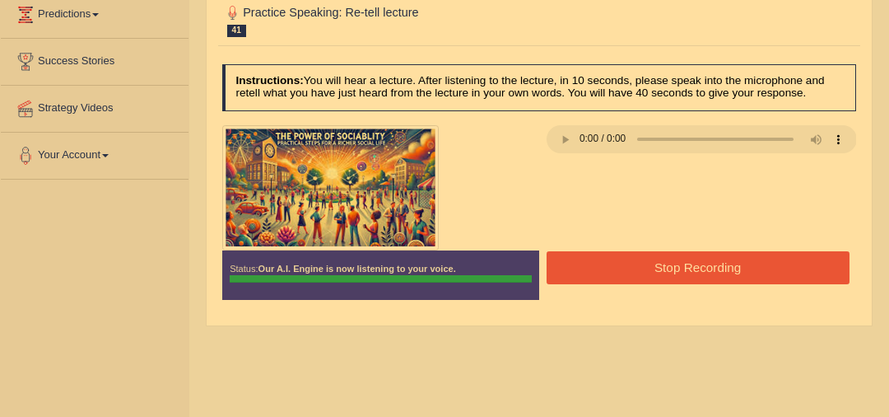
click at [724, 260] on button "Stop Recording" at bounding box center [698, 267] width 303 height 32
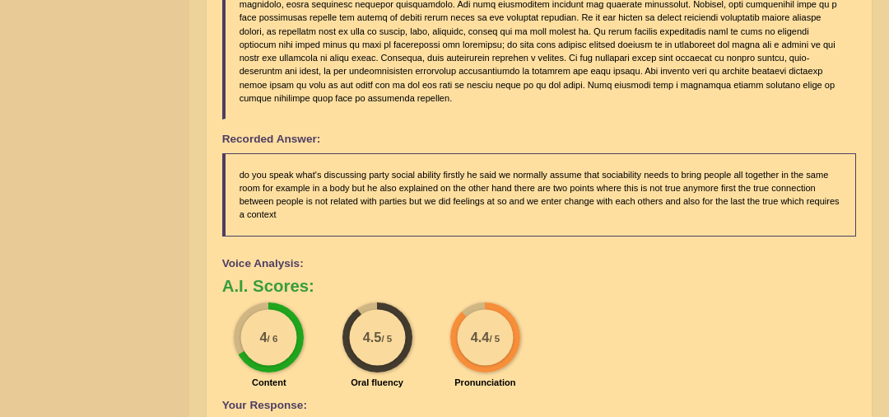
scroll to position [0, 0]
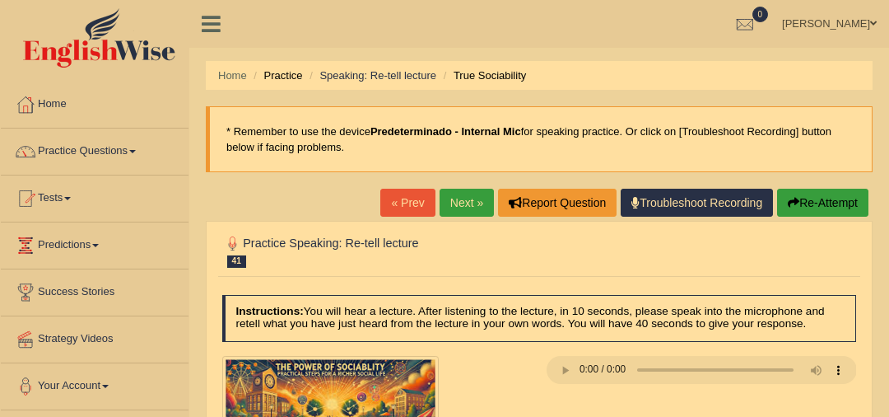
click at [467, 200] on link "Next »" at bounding box center [467, 203] width 54 height 28
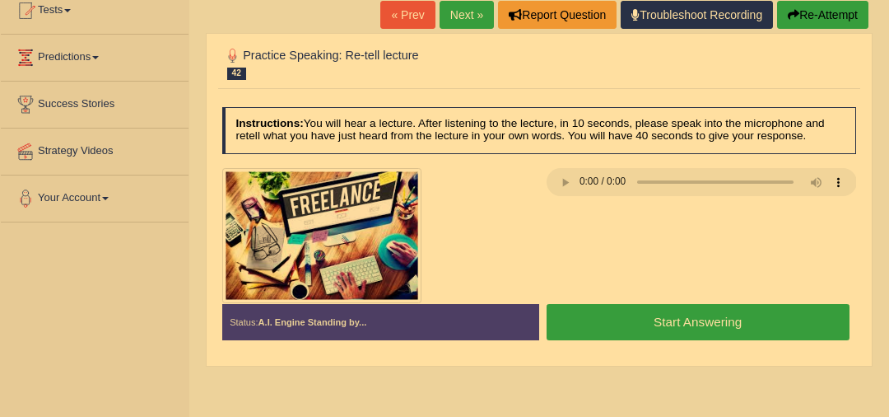
scroll to position [231, 0]
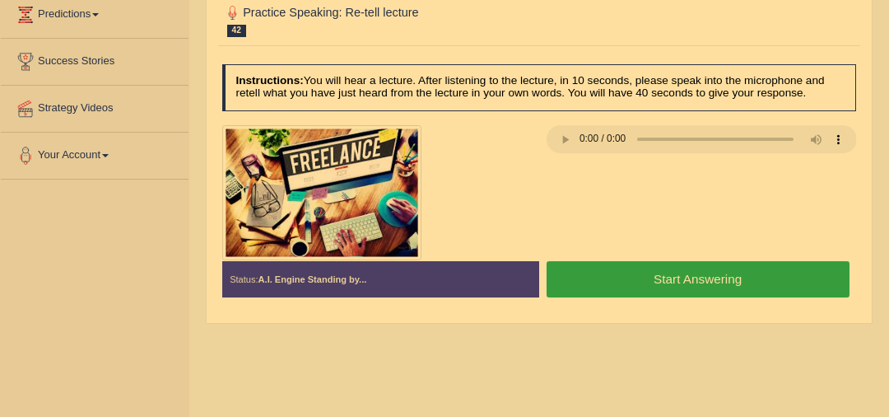
click at [609, 264] on button "Start Answering" at bounding box center [698, 278] width 303 height 35
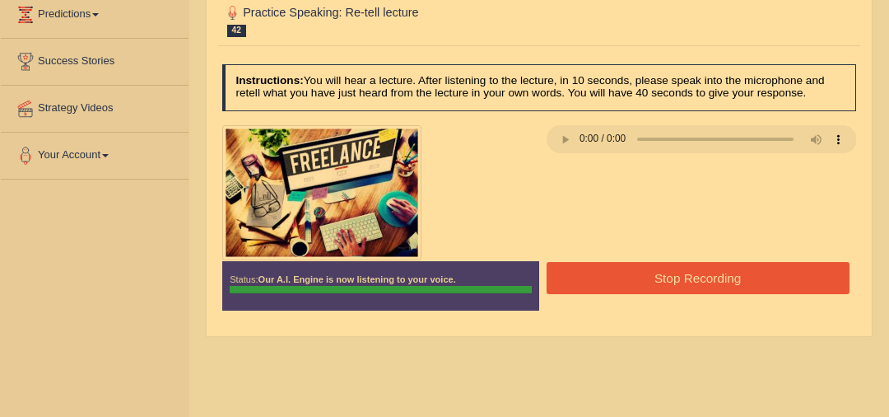
click at [719, 275] on button "Stop Recording" at bounding box center [698, 278] width 303 height 32
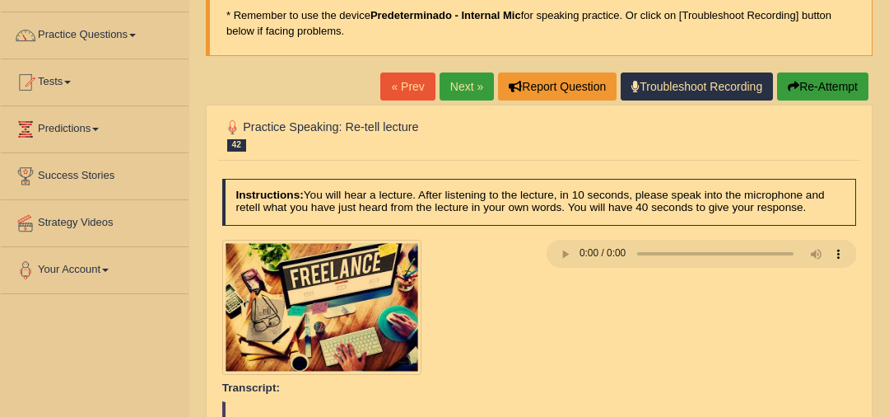
scroll to position [0, 0]
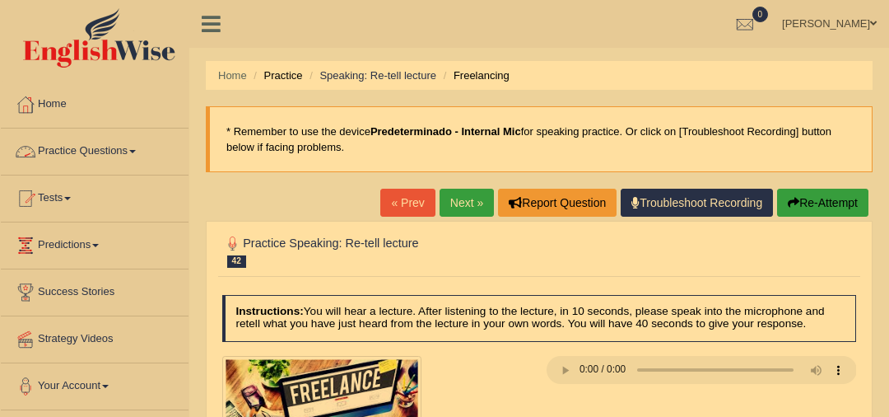
click at [135, 147] on link "Practice Questions" at bounding box center [95, 148] width 188 height 41
